Goal: Transaction & Acquisition: Purchase product/service

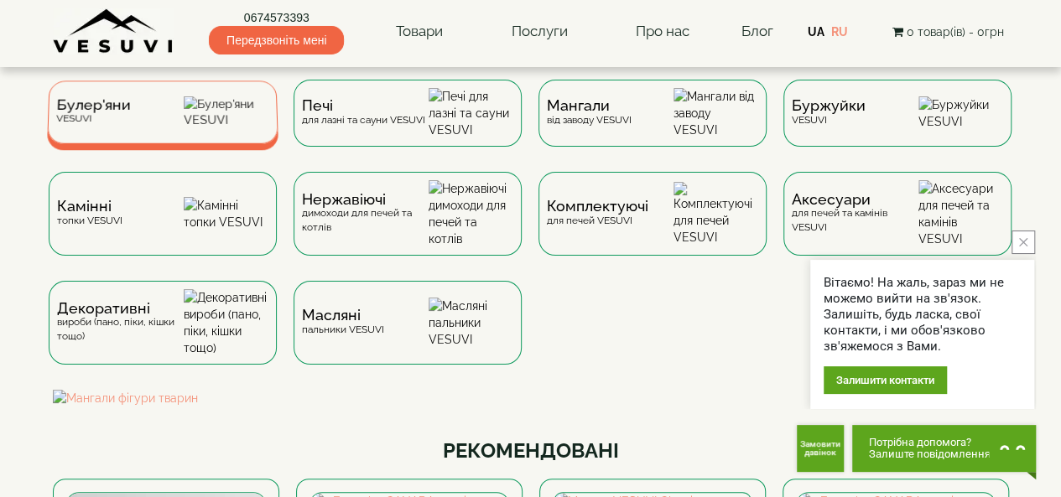
click at [168, 122] on div "Булер'яни VESUVI" at bounding box center [163, 112] width 232 height 63
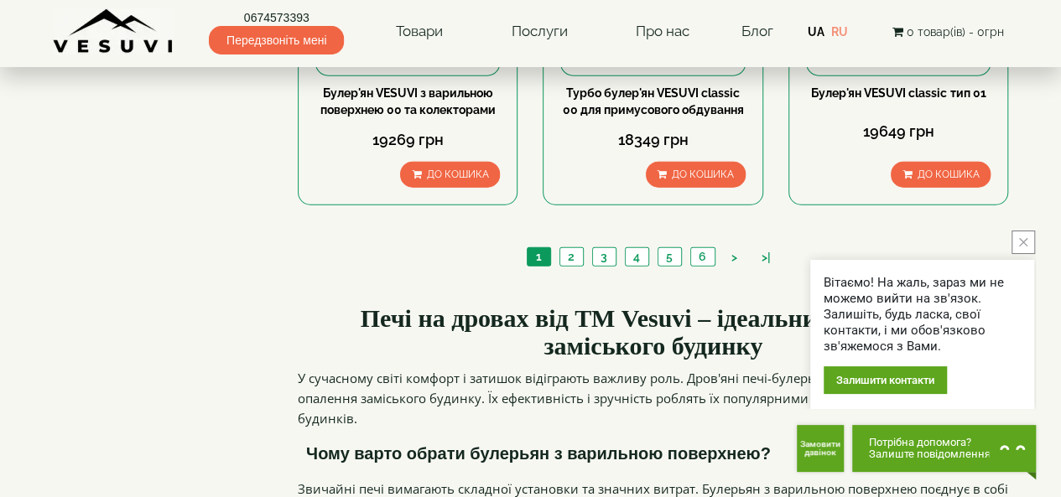
scroll to position [1957, 0]
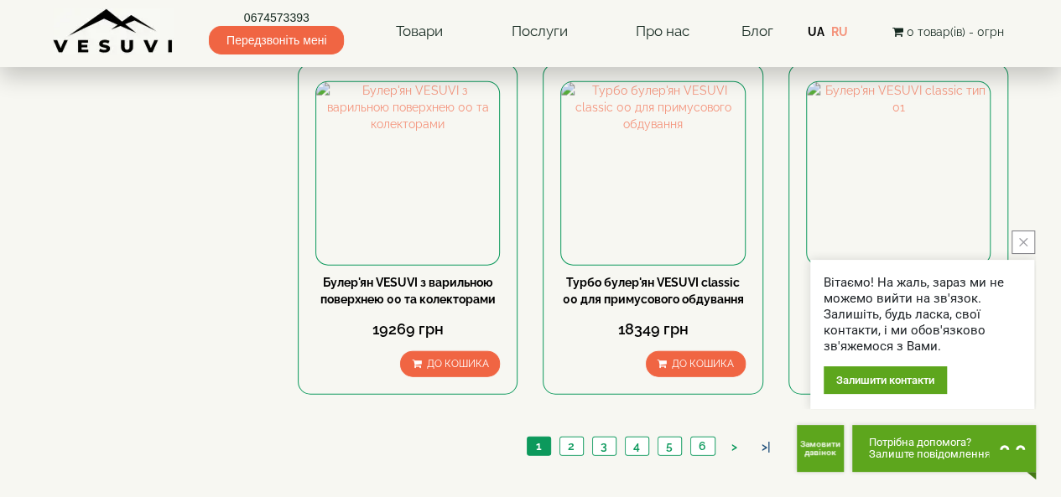
click at [762, 439] on link ">|" at bounding box center [766, 448] width 26 height 18
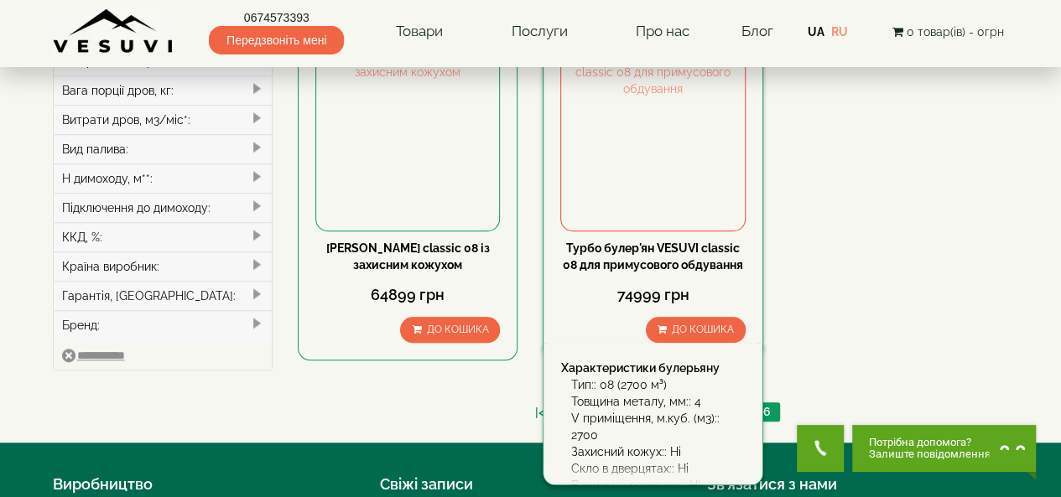
scroll to position [668, 0]
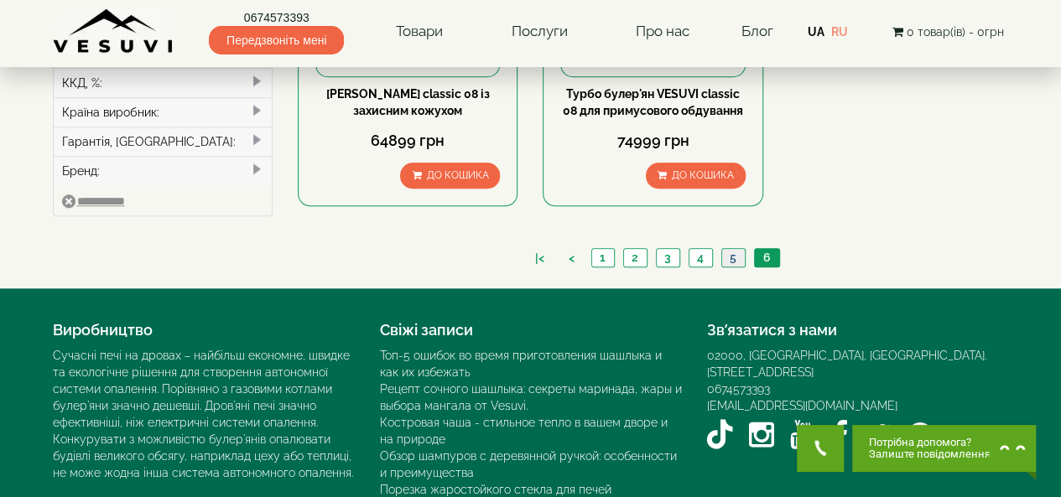
click at [739, 249] on link "5" at bounding box center [732, 258] width 23 height 18
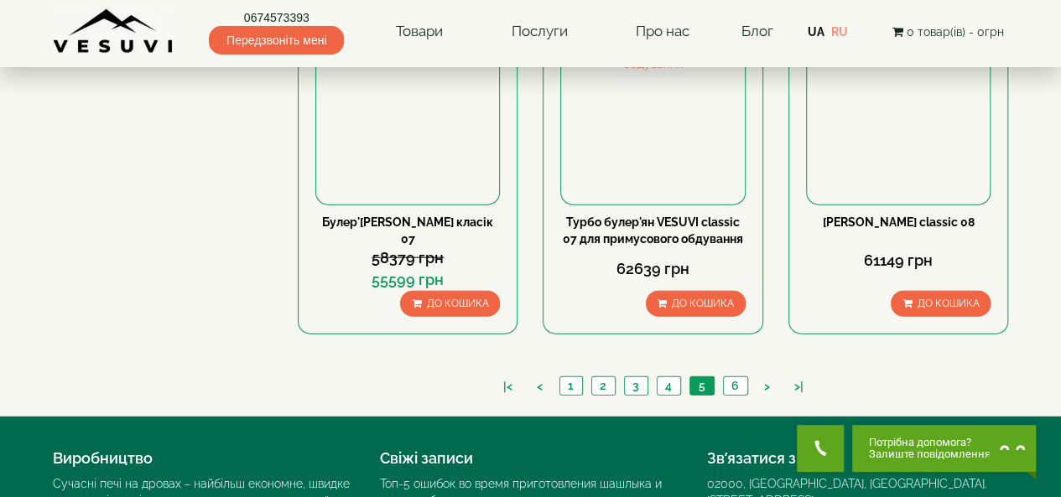
scroll to position [2040, 0]
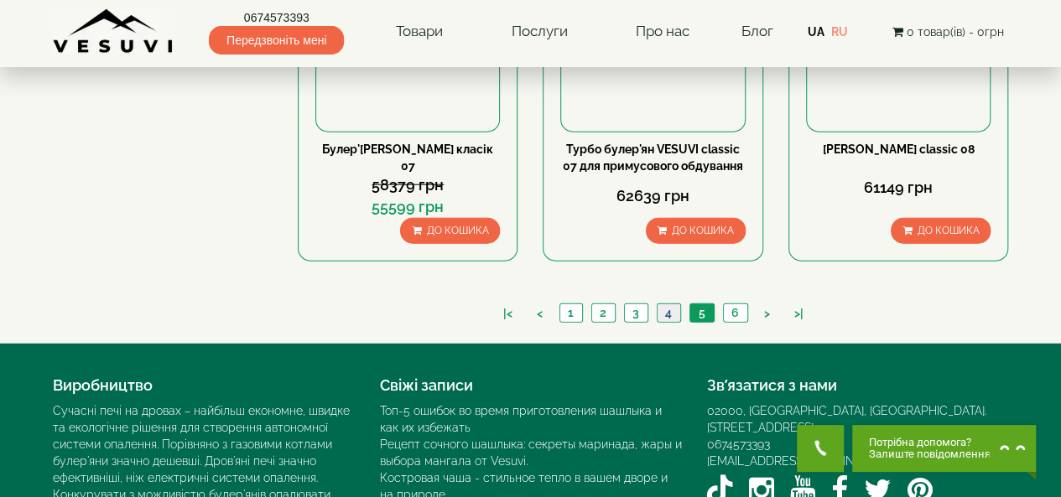
click at [674, 304] on link "4" at bounding box center [668, 313] width 23 height 18
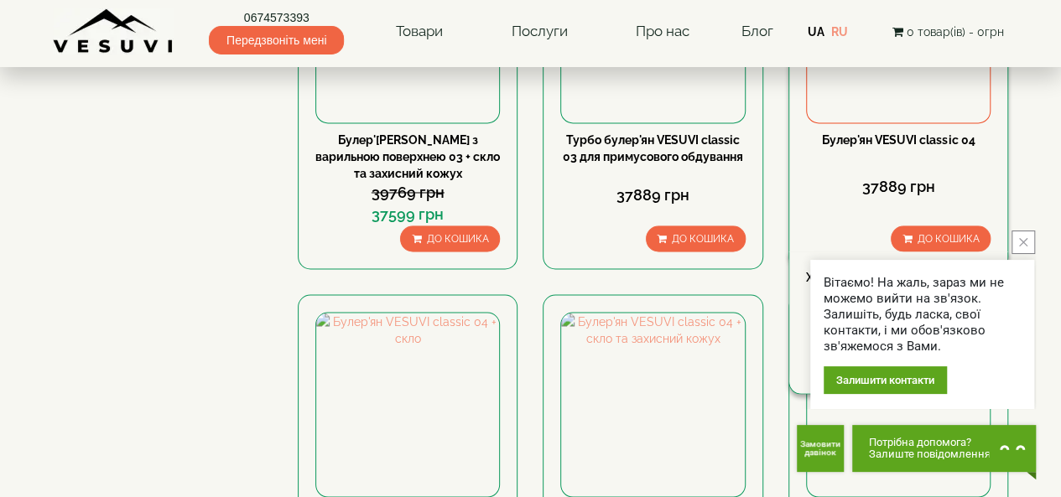
scroll to position [1370, 0]
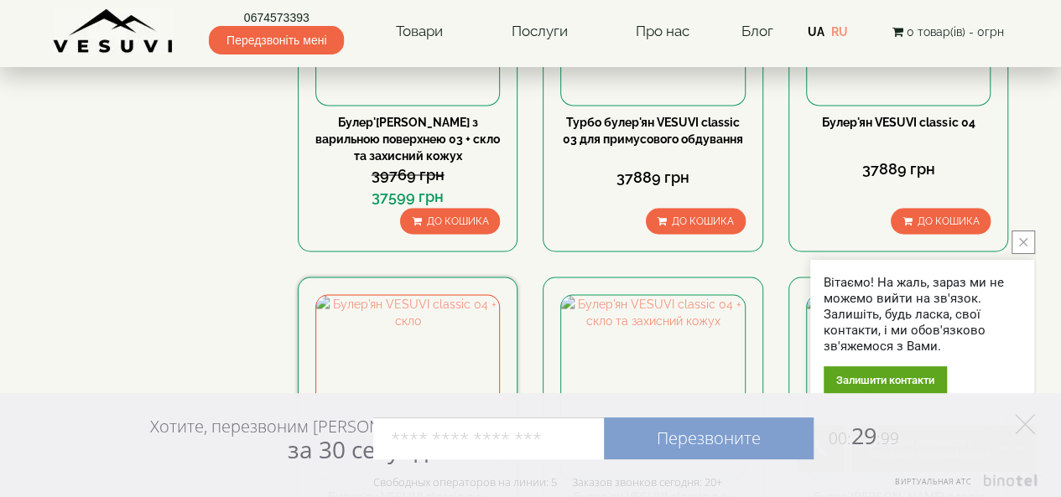
click at [408, 490] on link "Булер'ян VESUVI classic 04 + скло" at bounding box center [408, 505] width 160 height 30
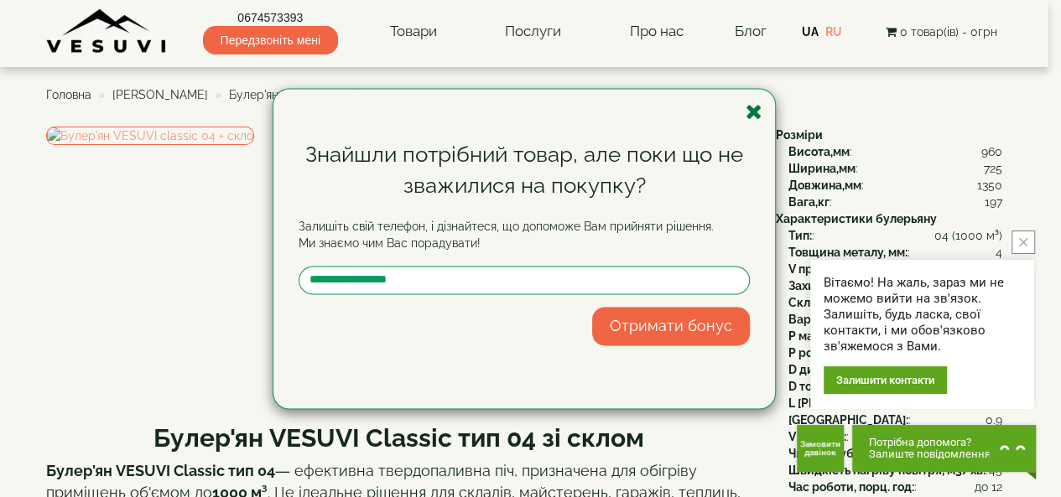
click at [747, 110] on icon "button" at bounding box center [754, 111] width 17 height 21
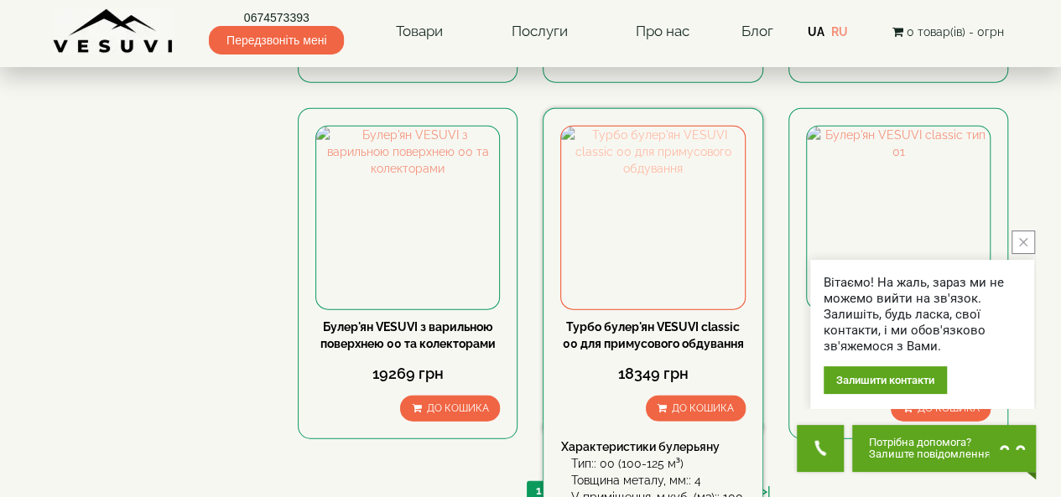
scroll to position [1917, 0]
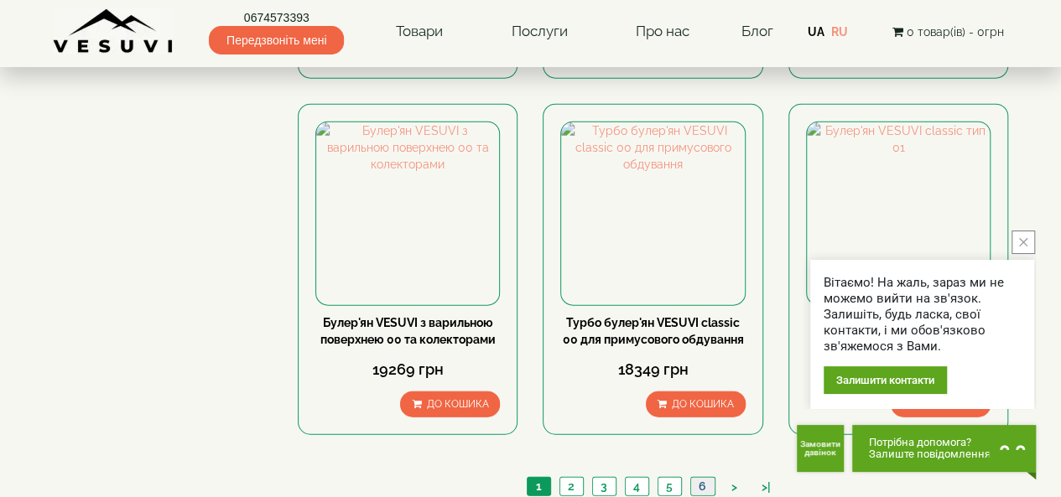
click at [698, 478] on link "6" at bounding box center [702, 487] width 24 height 18
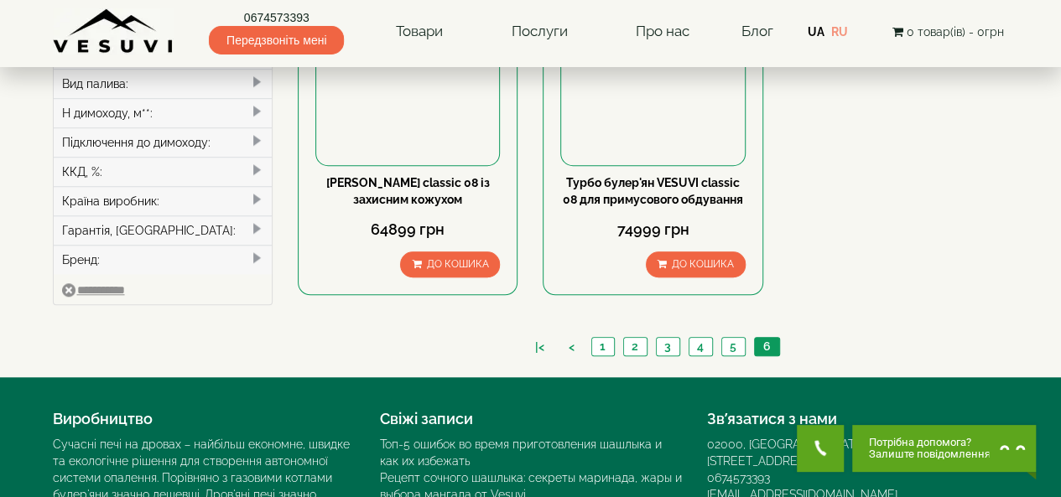
scroll to position [587, 0]
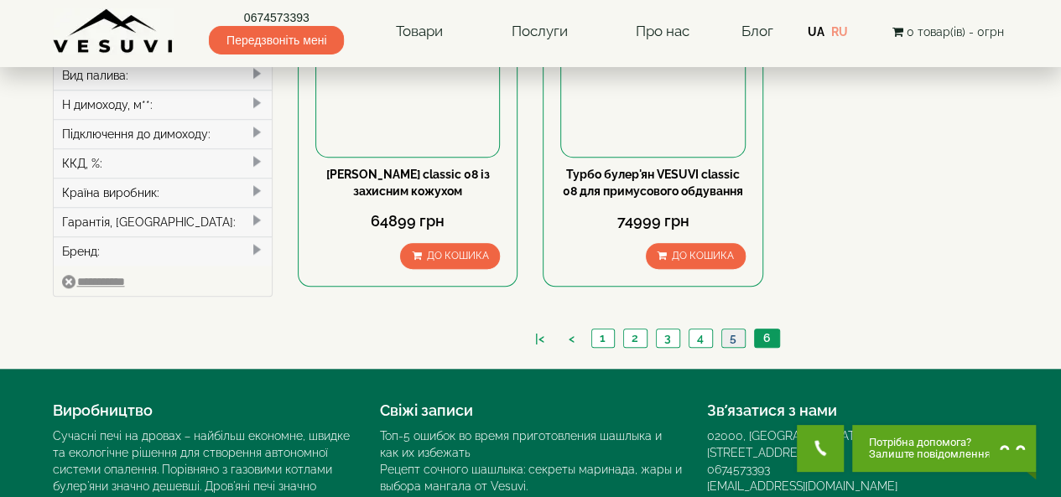
click at [731, 330] on link "5" at bounding box center [732, 339] width 23 height 18
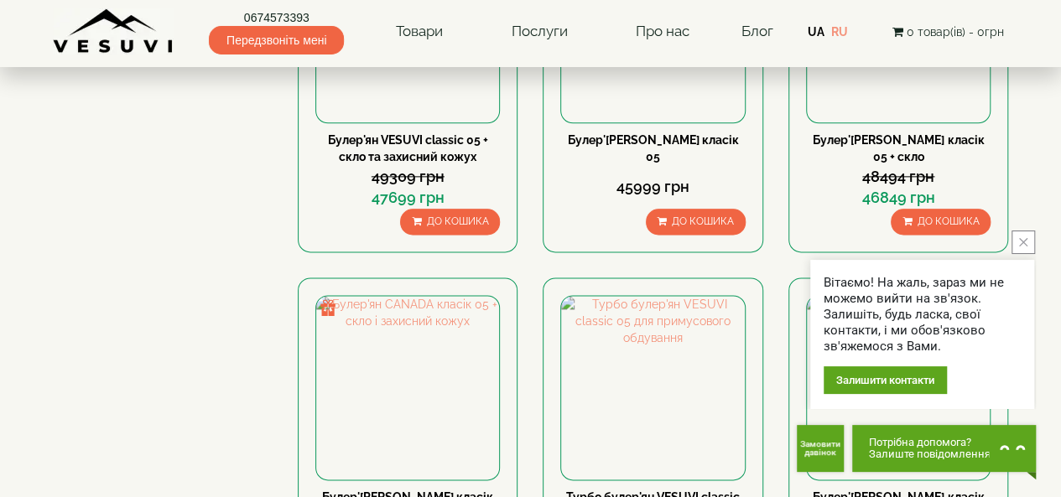
scroll to position [1174, 0]
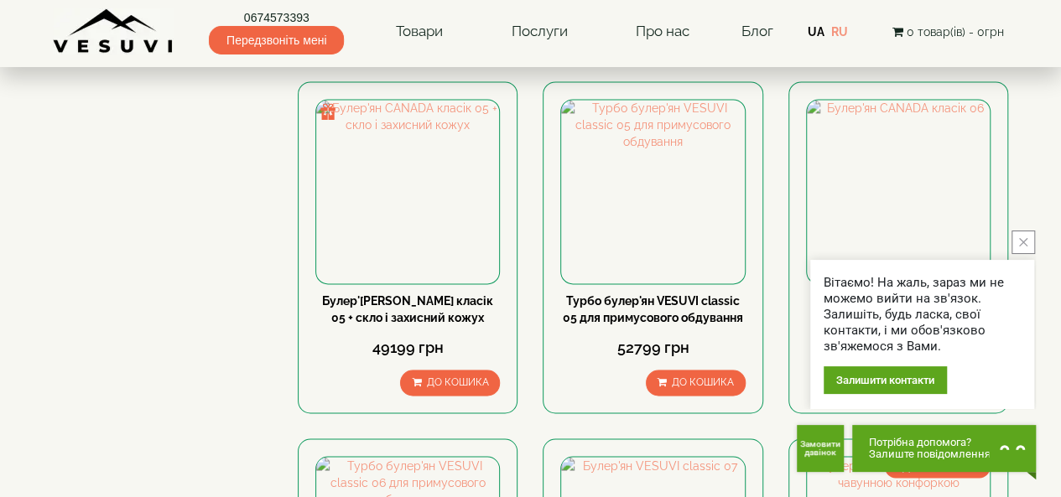
click at [1020, 246] on icon "close button" at bounding box center [1023, 242] width 8 height 8
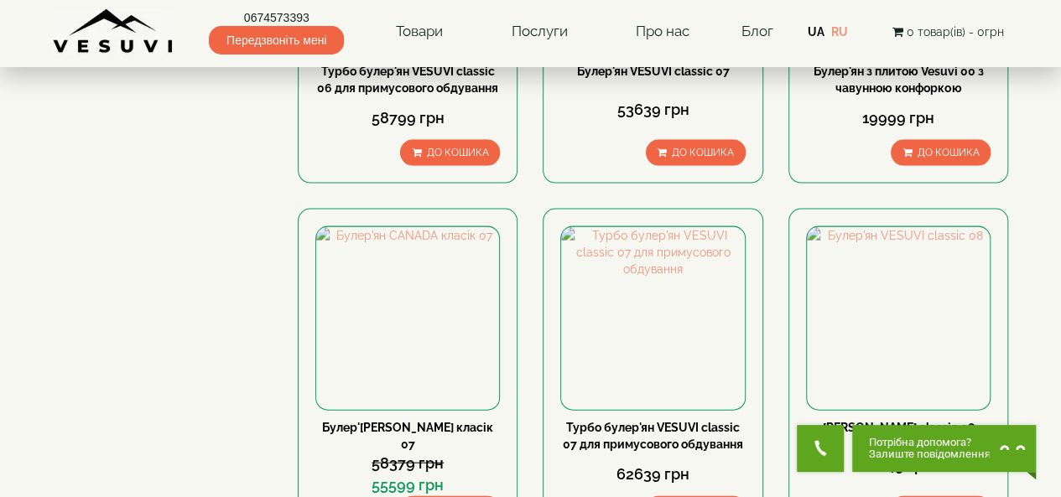
scroll to position [1957, 0]
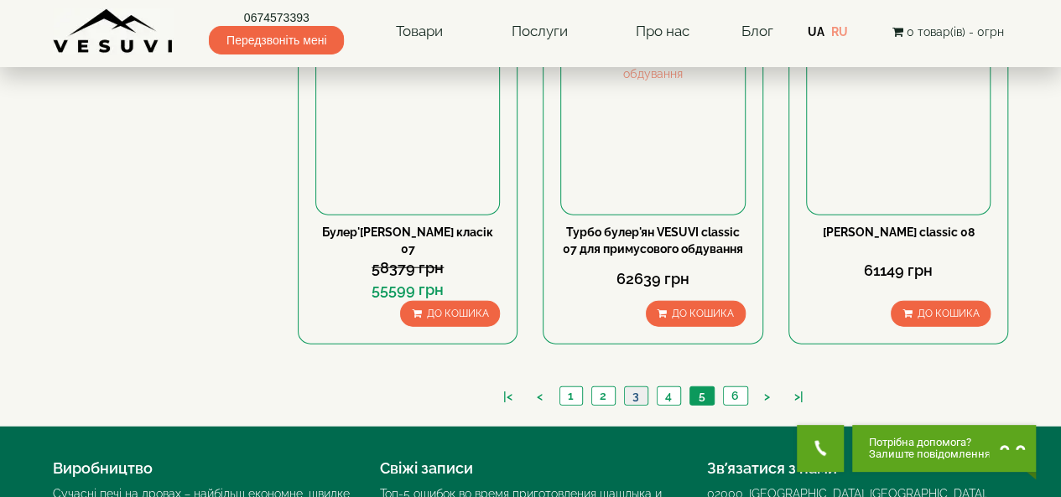
click at [639, 388] on link "3" at bounding box center [635, 397] width 23 height 18
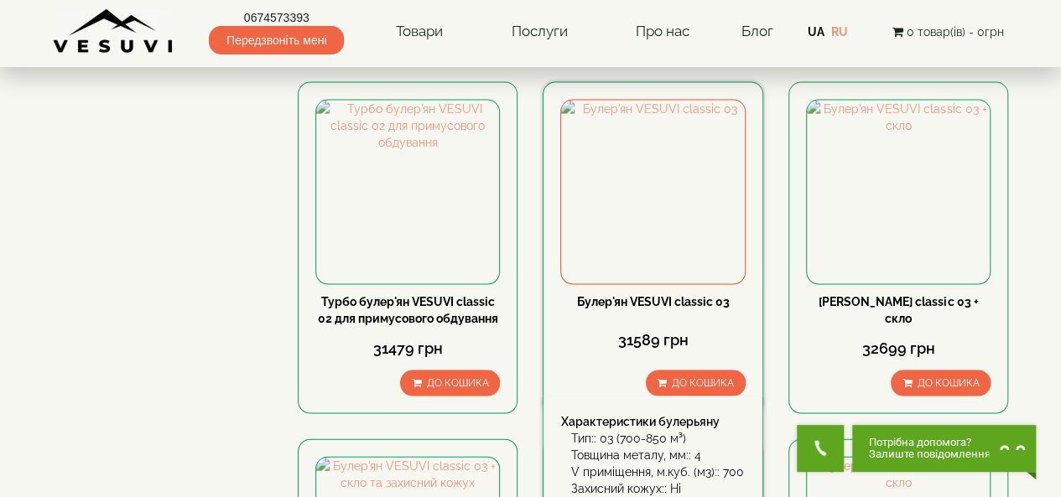
scroll to position [1761, 0]
